Goal: Task Accomplishment & Management: Manage account settings

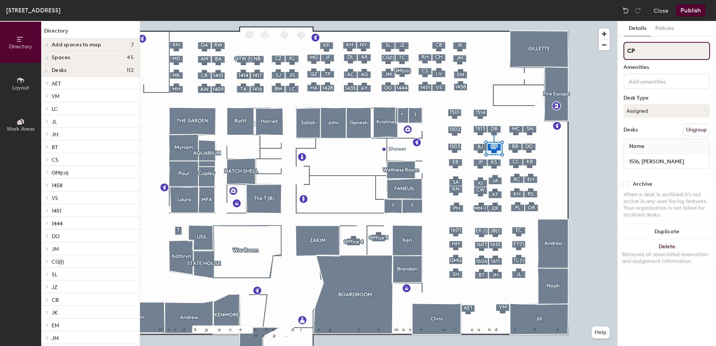
drag, startPoint x: 643, startPoint y: 50, endPoint x: 626, endPoint y: 50, distance: 17.2
click at [626, 50] on input "CP" at bounding box center [667, 51] width 87 height 18
type input "CT"
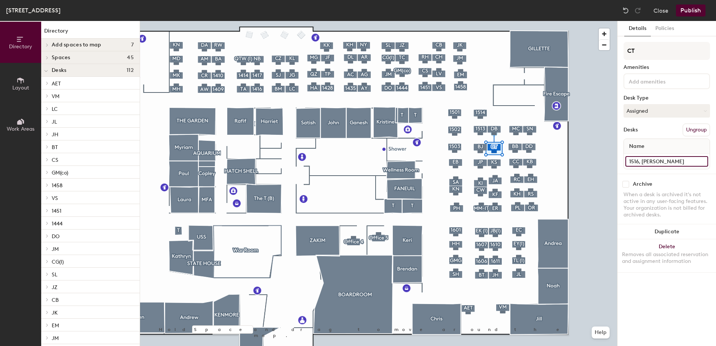
click at [676, 163] on input "1516, Cody Pierce" at bounding box center [666, 161] width 83 height 10
click at [674, 163] on input "1516, Cody Pierce" at bounding box center [666, 161] width 83 height 10
drag, startPoint x: 673, startPoint y: 163, endPoint x: 644, endPoint y: 162, distance: 28.8
click at [644, 162] on input "1516, Cody Pierce" at bounding box center [666, 161] width 83 height 10
type input "1516, [PERSON_NAME]"
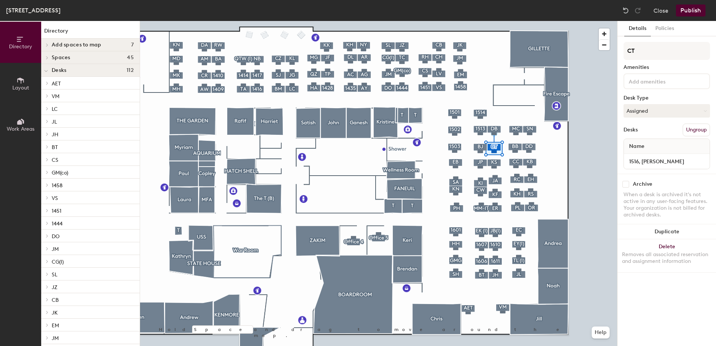
click at [695, 8] on button "Publish" at bounding box center [691, 10] width 30 height 12
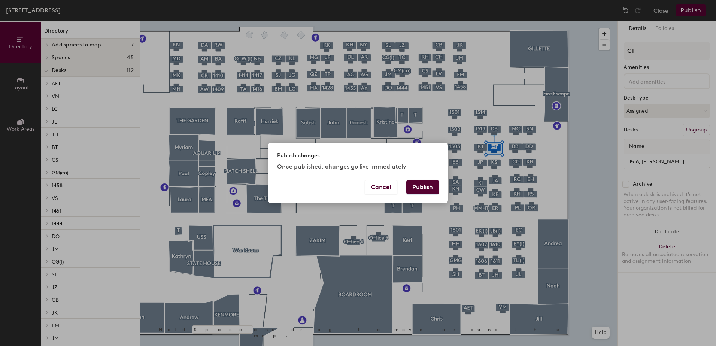
click at [430, 186] on button "Publish" at bounding box center [422, 187] width 33 height 14
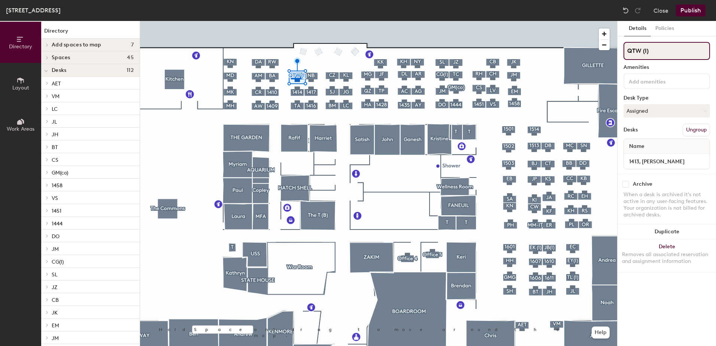
click at [605, 52] on div "Directory Layout Work Areas Directory Add spaces to map 7 [GEOGRAPHIC_DATA] Off…" at bounding box center [358, 183] width 716 height 325
type input "1413"
click at [645, 110] on button "Assigned" at bounding box center [667, 110] width 87 height 13
click at [643, 153] on div "Hoteled" at bounding box center [661, 156] width 75 height 11
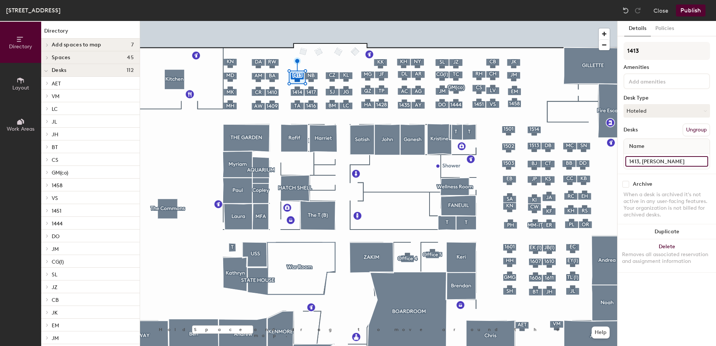
click at [649, 162] on input "1413, [PERSON_NAME]" at bounding box center [666, 161] width 83 height 10
click at [671, 163] on input "1413, [PERSON_NAME]" at bounding box center [666, 161] width 83 height 10
click at [671, 163] on input "1413, Qi Ton" at bounding box center [666, 161] width 83 height 10
drag, startPoint x: 671, startPoint y: 163, endPoint x: 639, endPoint y: 163, distance: 33.0
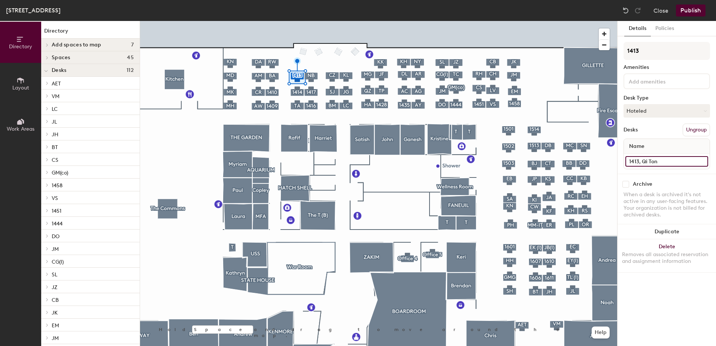
click at [639, 163] on input "1413, Qi Ton" at bounding box center [666, 161] width 83 height 10
type input "1413"
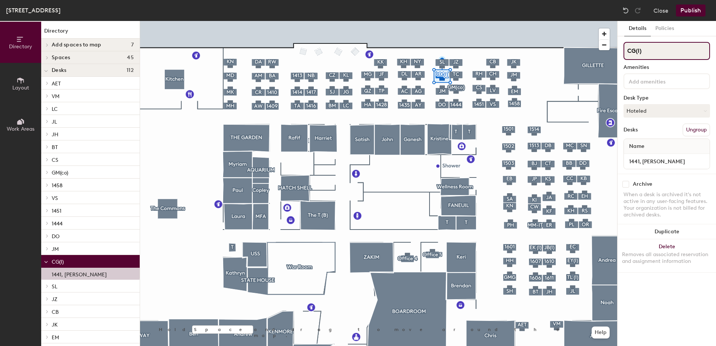
drag, startPoint x: 646, startPoint y: 53, endPoint x: 618, endPoint y: 51, distance: 28.2
click at [618, 51] on div "Details Policies CG(I) Amenities Desk Type Hoteled Desks Ungroup Name 1441, [PE…" at bounding box center [667, 183] width 98 height 325
type input "1441"
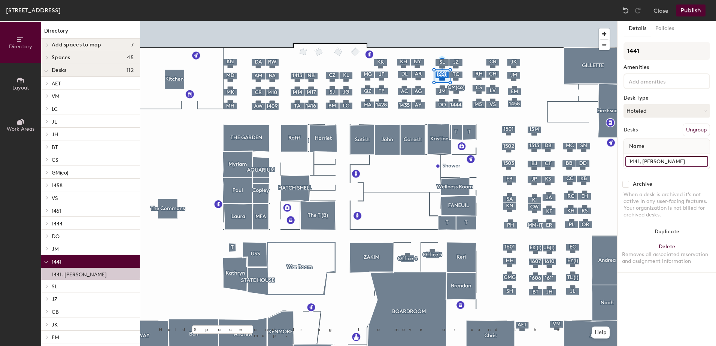
click at [686, 161] on input "1441, [PERSON_NAME]" at bounding box center [666, 161] width 83 height 10
click at [683, 161] on input "1441, [PERSON_NAME]" at bounding box center [666, 161] width 83 height 10
type input "1441"
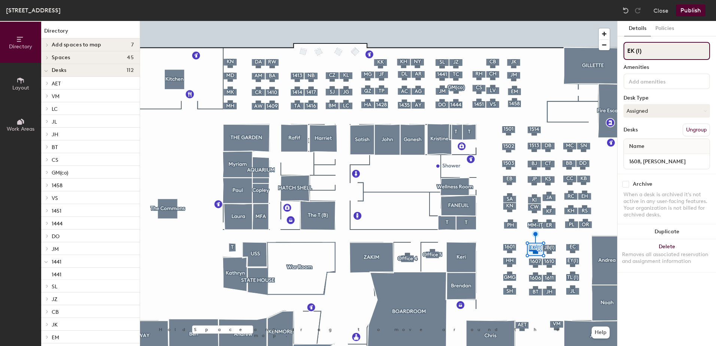
click at [615, 43] on div "Directory Layout Work Areas Directory Add spaces to map 7 [GEOGRAPHIC_DATA] Off…" at bounding box center [358, 183] width 716 height 325
type input "1608"
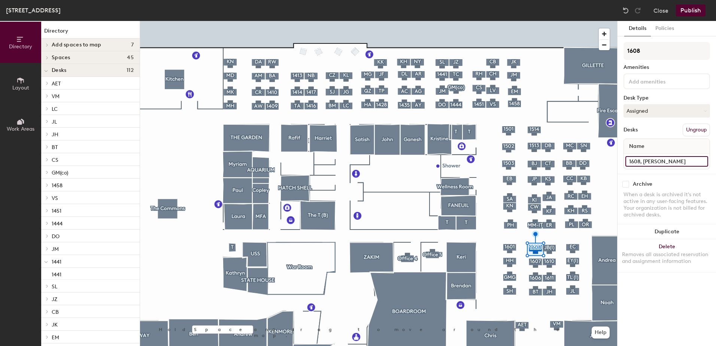
click at [673, 163] on input "1608, [PERSON_NAME]" at bounding box center [666, 161] width 83 height 10
type input "1608"
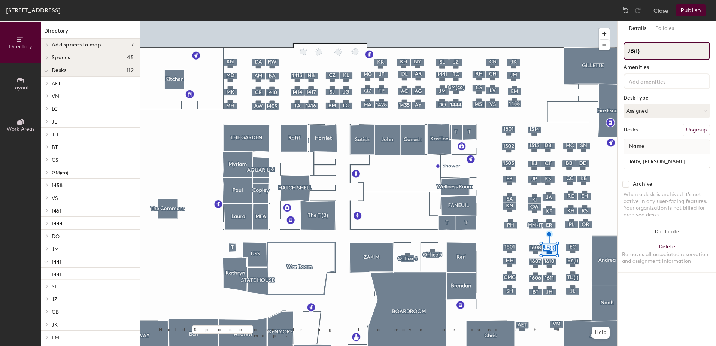
drag, startPoint x: 647, startPoint y: 49, endPoint x: 624, endPoint y: 49, distance: 23.2
click at [624, 49] on input "JB(I)" at bounding box center [667, 51] width 87 height 18
type input "1609"
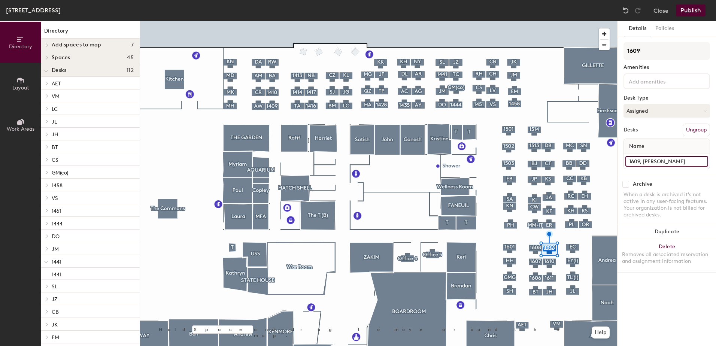
click at [671, 161] on input "1609, [PERSON_NAME]" at bounding box center [666, 161] width 83 height 10
type input "1609"
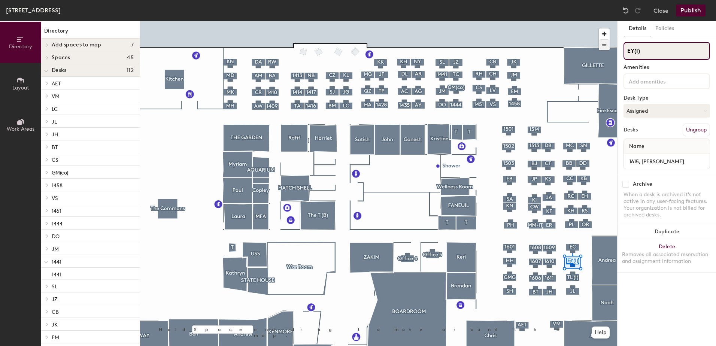
drag, startPoint x: 646, startPoint y: 46, endPoint x: 599, endPoint y: 47, distance: 47.2
click at [599, 47] on div "Directory Layout Work Areas Directory Add spaces to map 7 [GEOGRAPHIC_DATA] Off…" at bounding box center [358, 183] width 716 height 325
click at [636, 52] on input "1" at bounding box center [667, 51] width 87 height 18
type input "1615"
click at [655, 113] on button "Assigned" at bounding box center [667, 110] width 87 height 13
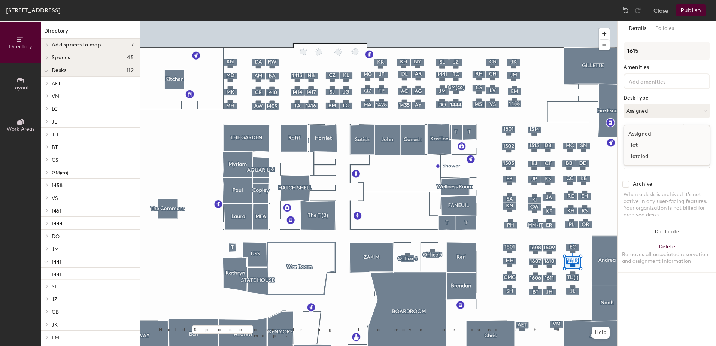
click at [648, 156] on div "Hoteled" at bounding box center [661, 156] width 75 height 11
click at [671, 162] on input "1615, [PERSON_NAME]" at bounding box center [666, 161] width 83 height 10
type input "1615"
click at [662, 114] on button "Assigned" at bounding box center [667, 110] width 87 height 13
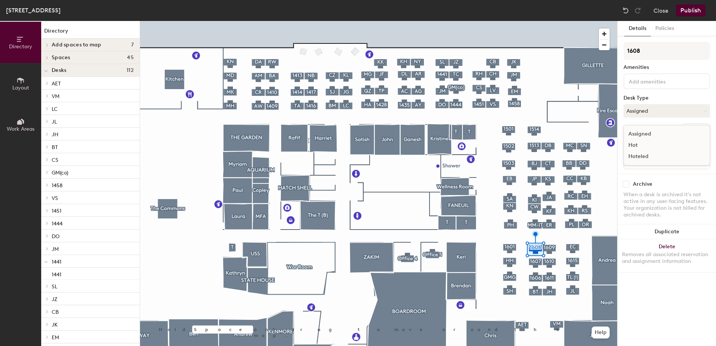
click at [649, 154] on div "Hoteled" at bounding box center [661, 156] width 75 height 11
click at [649, 110] on button "Assigned" at bounding box center [667, 110] width 87 height 13
click at [649, 157] on div "Hoteled" at bounding box center [661, 156] width 75 height 11
click at [651, 109] on button "Assigned" at bounding box center [667, 110] width 87 height 13
click at [646, 155] on div "Hoteled" at bounding box center [661, 156] width 75 height 11
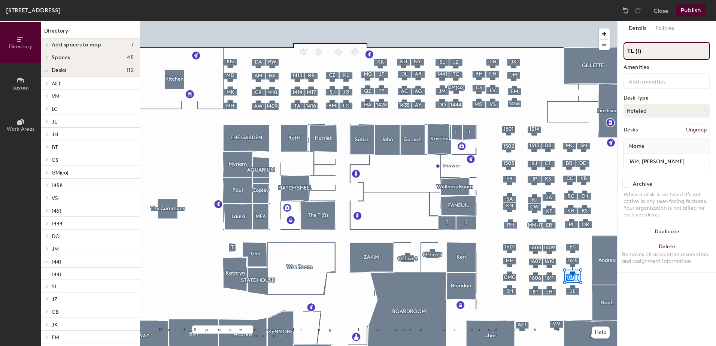
click at [651, 54] on input "TL (I)" at bounding box center [667, 51] width 87 height 18
type input "T"
type input "1614"
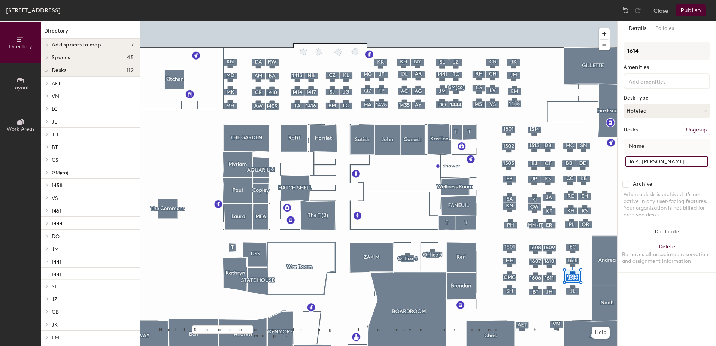
click at [659, 161] on input "1614, [PERSON_NAME]" at bounding box center [666, 161] width 83 height 10
click at [660, 161] on input "1614, [PERSON_NAME]" at bounding box center [666, 161] width 83 height 10
type input "1614"
click at [688, 9] on button "Publish" at bounding box center [691, 10] width 30 height 12
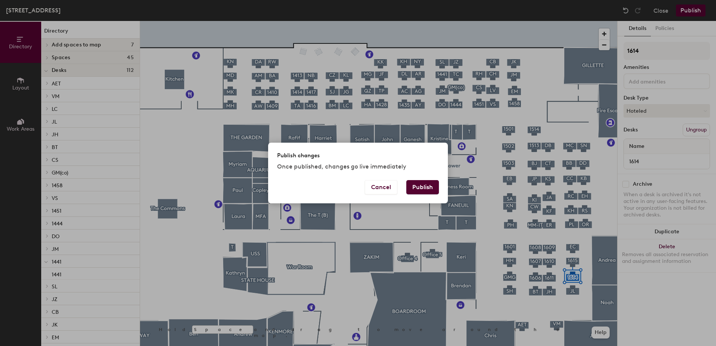
click at [430, 188] on button "Publish" at bounding box center [422, 187] width 33 height 14
